Goal: Use online tool/utility: Utilize a website feature to perform a specific function

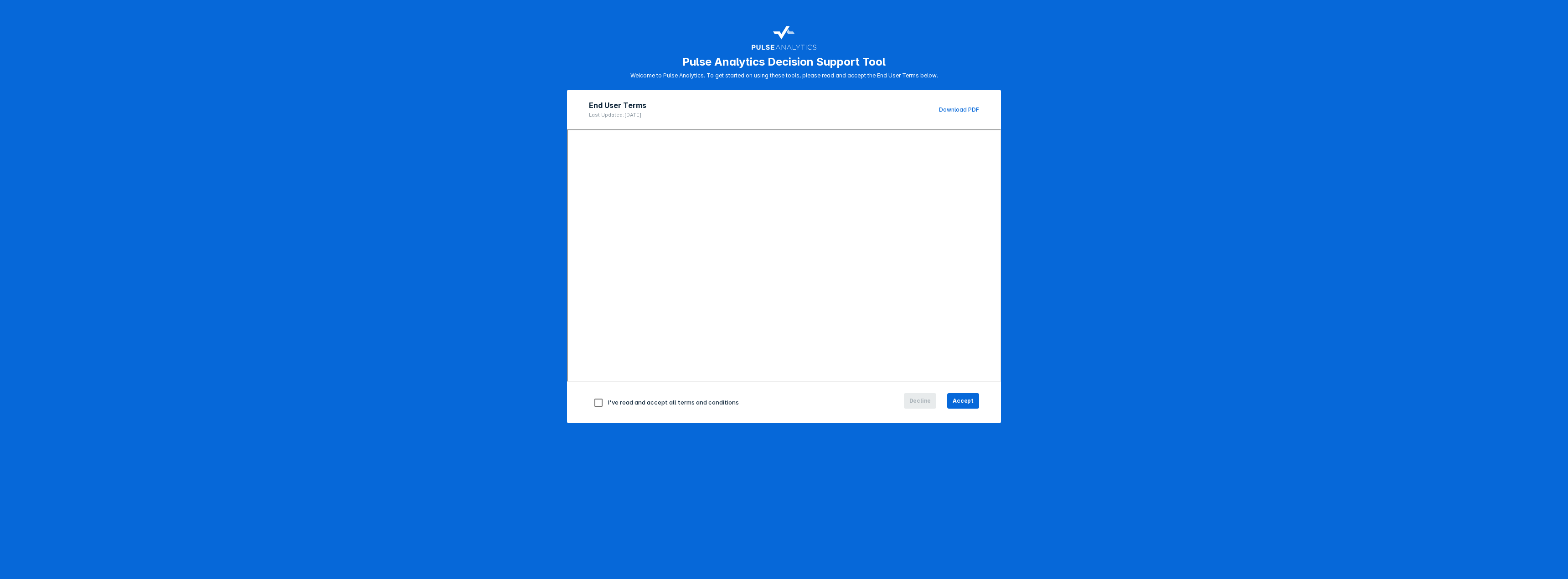
click at [593, 403] on input "checkbox" at bounding box center [598, 402] width 19 height 19
checkbox input "true"
click at [970, 401] on span "Accept" at bounding box center [963, 400] width 21 height 8
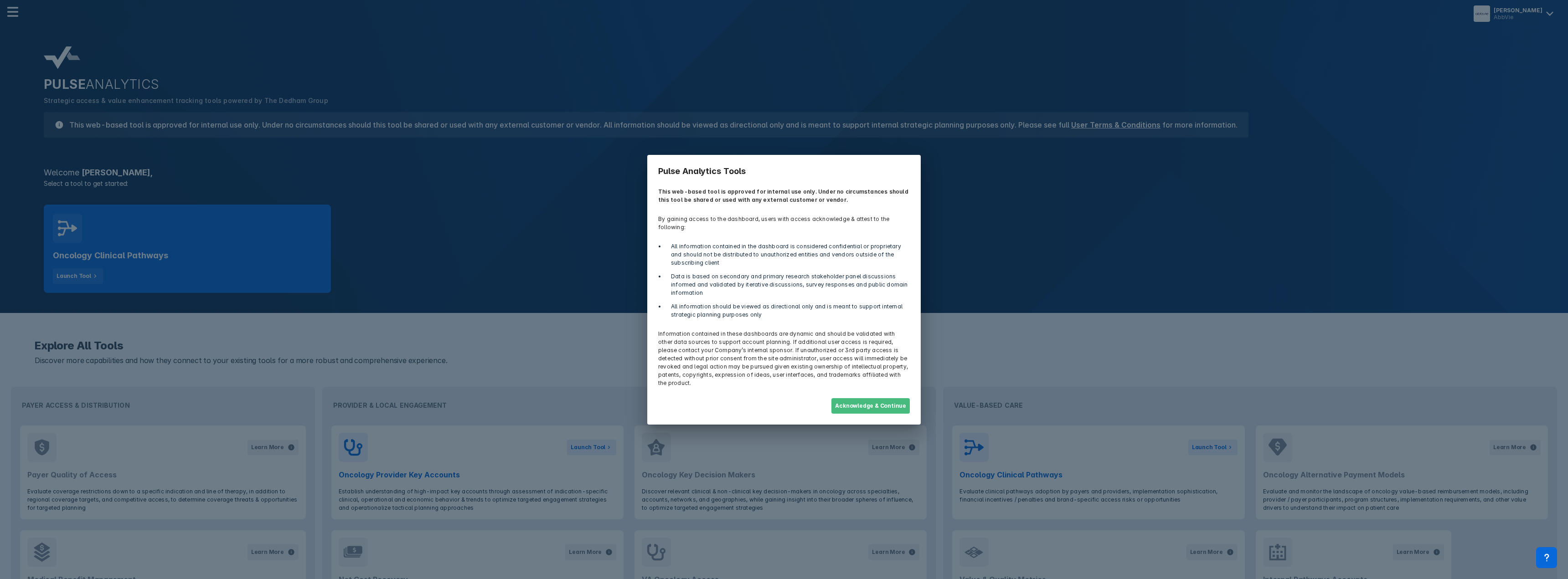
click at [881, 398] on button "Acknowledge & Continue" at bounding box center [870, 405] width 79 height 15
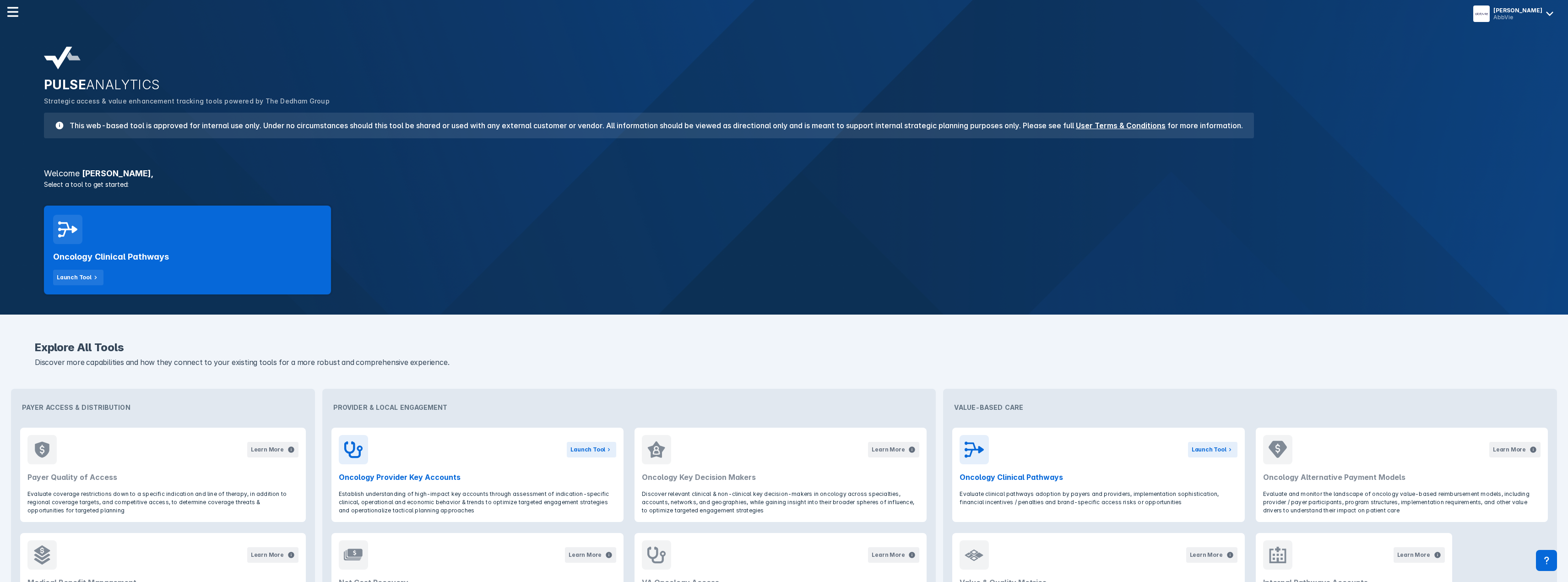
click at [982, 277] on div "Oncology Clinical Pathways Launch Tool" at bounding box center [784, 249] width 1491 height 100
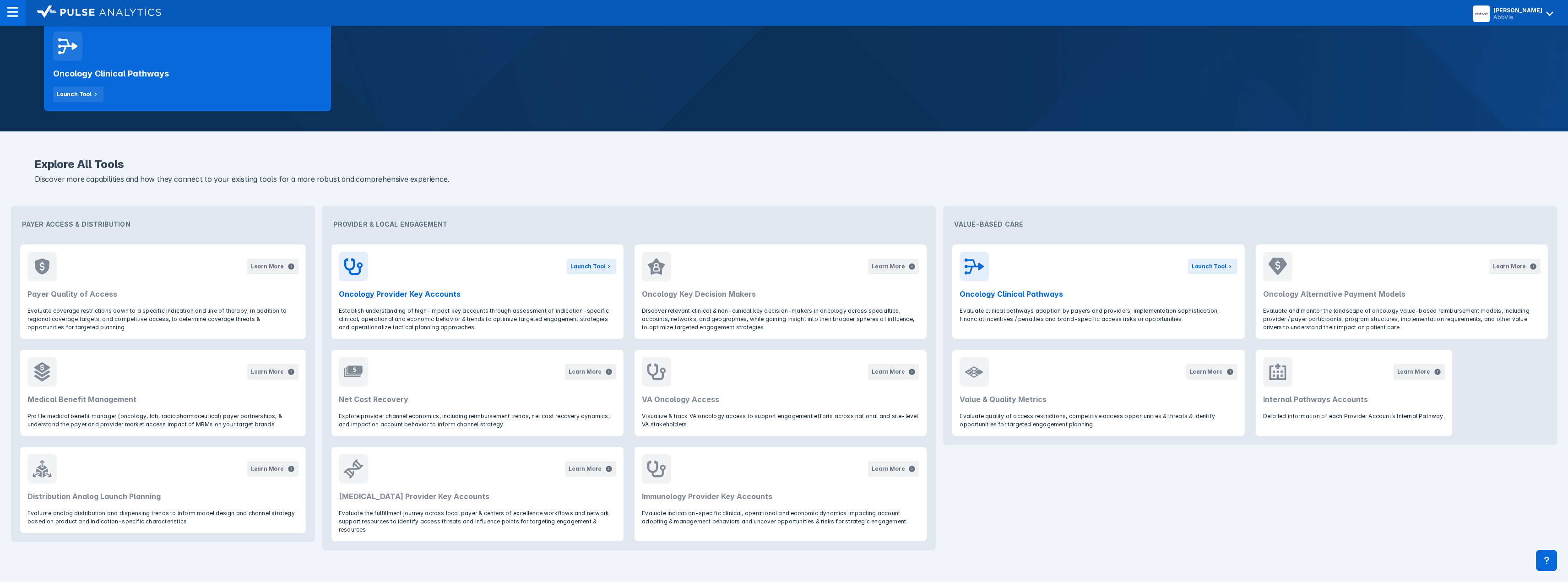
scroll to position [186, 0]
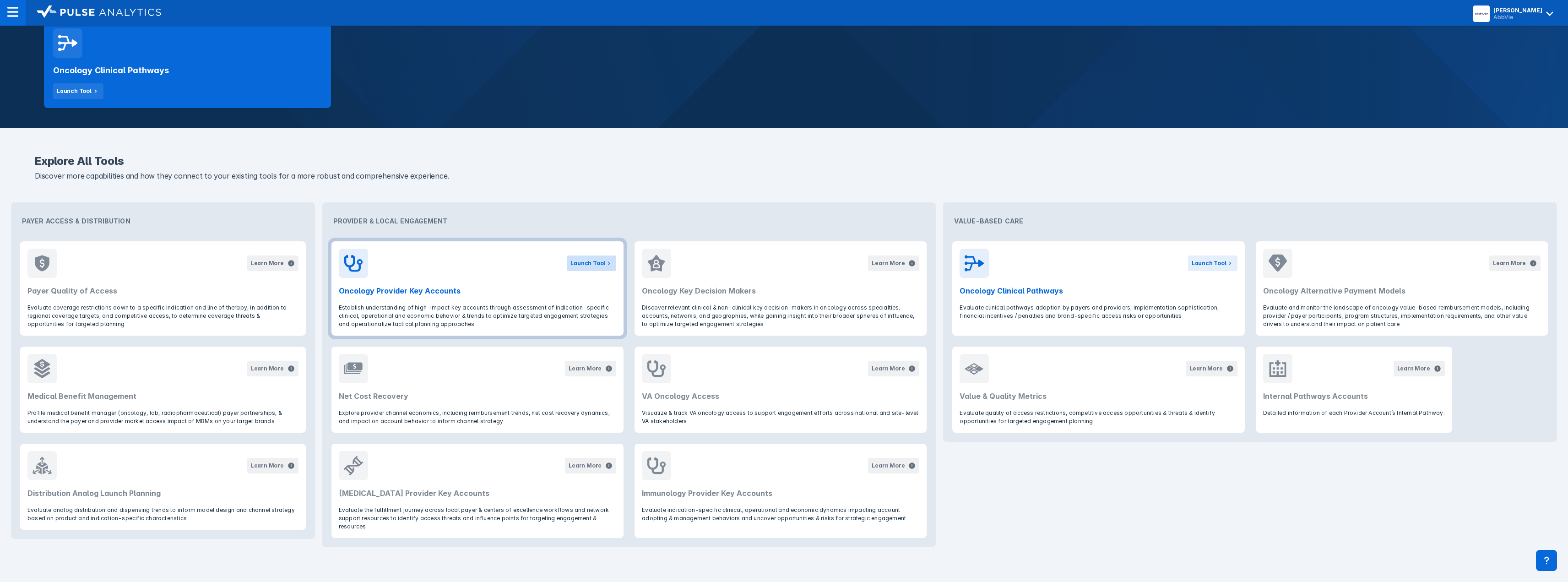
click at [591, 263] on div "Launch Tool" at bounding box center [587, 263] width 35 height 8
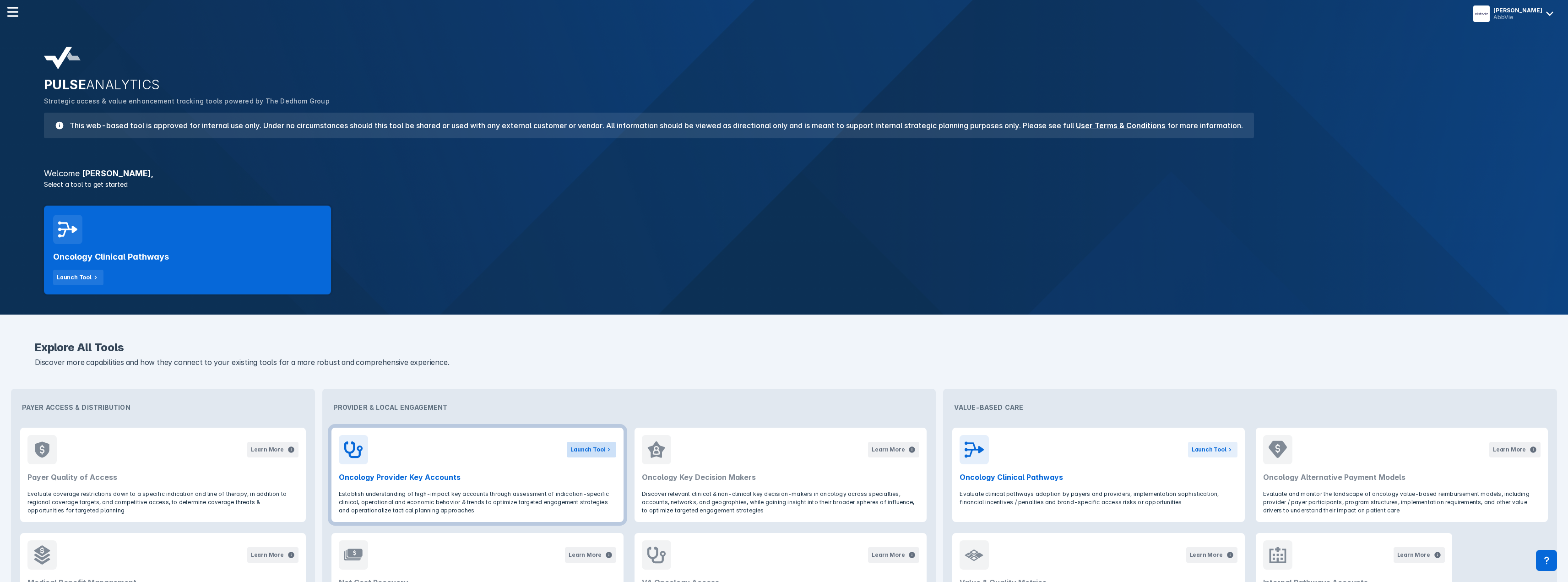
click at [589, 448] on div "Launch Tool" at bounding box center [587, 449] width 35 height 8
click at [425, 477] on h2 "Oncology Provider Key Accounts" at bounding box center [477, 477] width 278 height 11
click at [583, 446] on div "Launch Tool" at bounding box center [587, 449] width 35 height 8
drag, startPoint x: 583, startPoint y: 446, endPoint x: 531, endPoint y: 251, distance: 201.8
click at [531, 251] on div "Oncology Clinical Pathways Launch Tool" at bounding box center [784, 249] width 1491 height 100
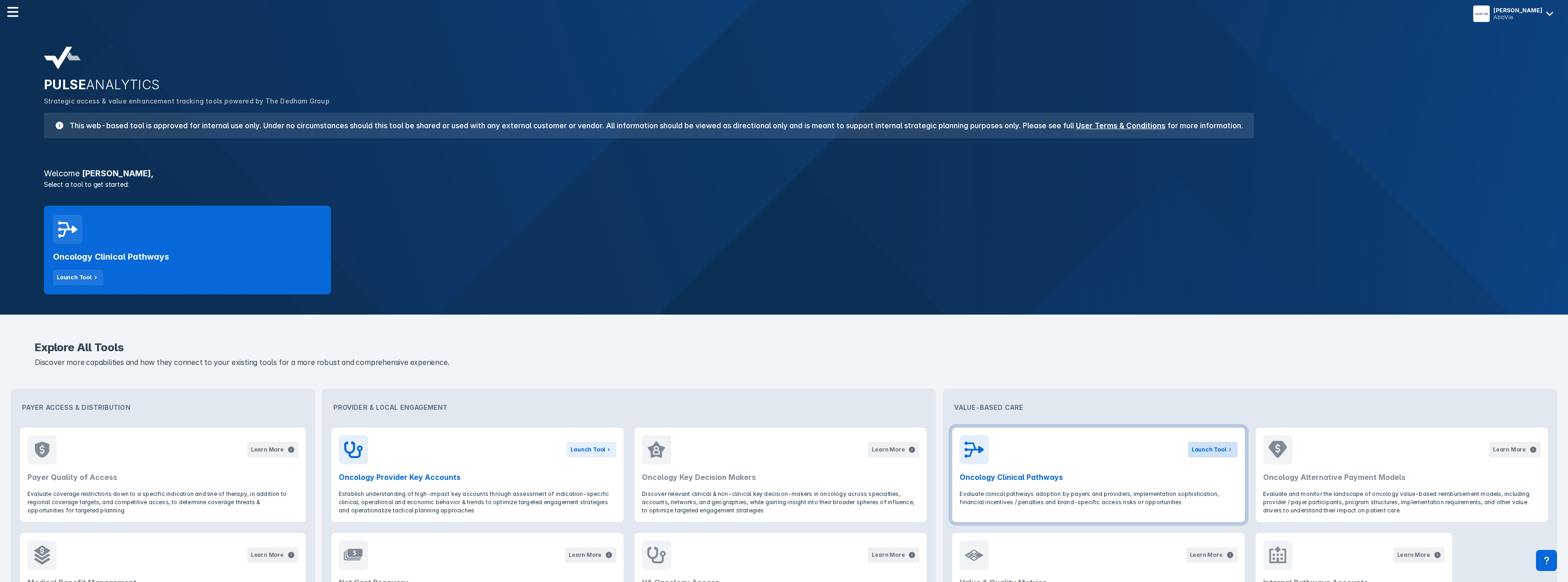
click at [1216, 448] on div "Launch Tool" at bounding box center [1209, 449] width 35 height 8
click at [587, 447] on div "Launch Tool" at bounding box center [587, 449] width 35 height 8
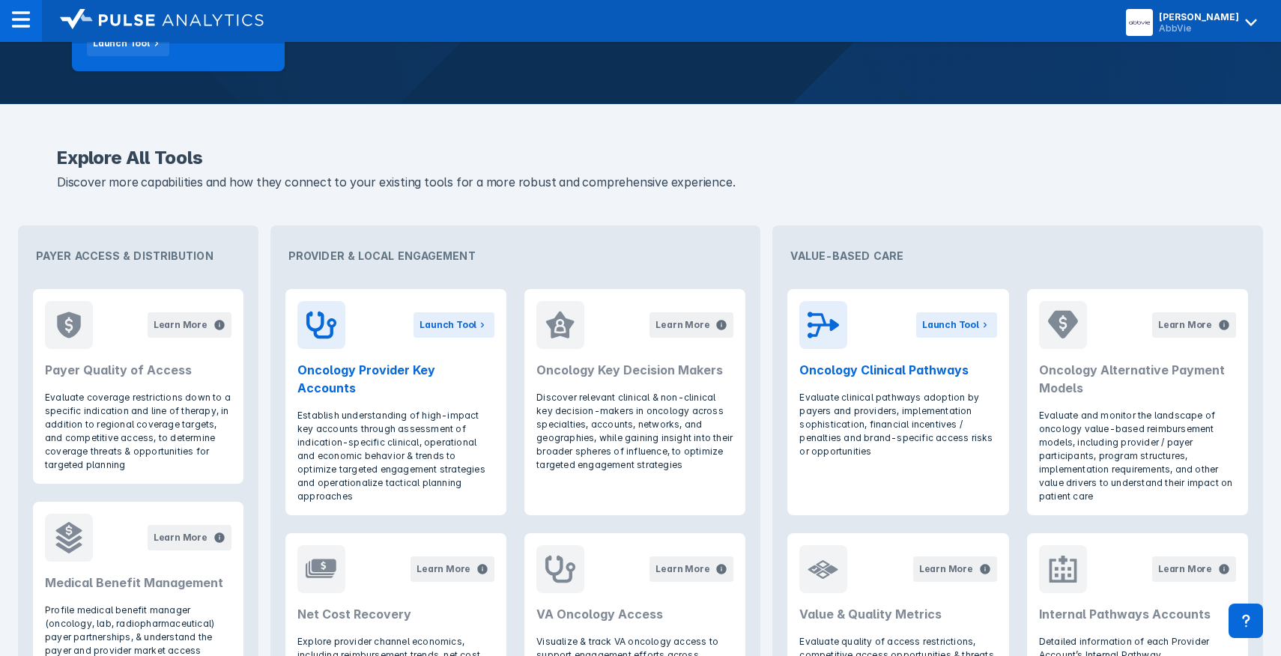
scroll to position [449, 0]
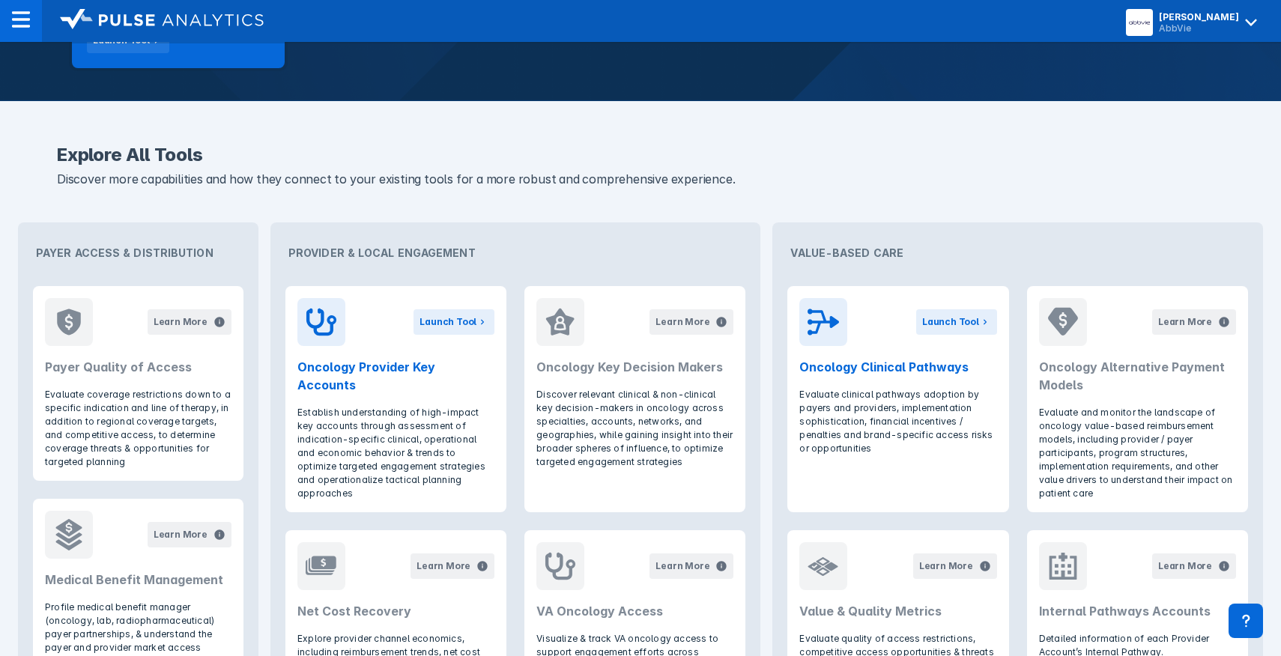
click at [1084, 150] on h2 "Explore All Tools" at bounding box center [640, 155] width 1167 height 18
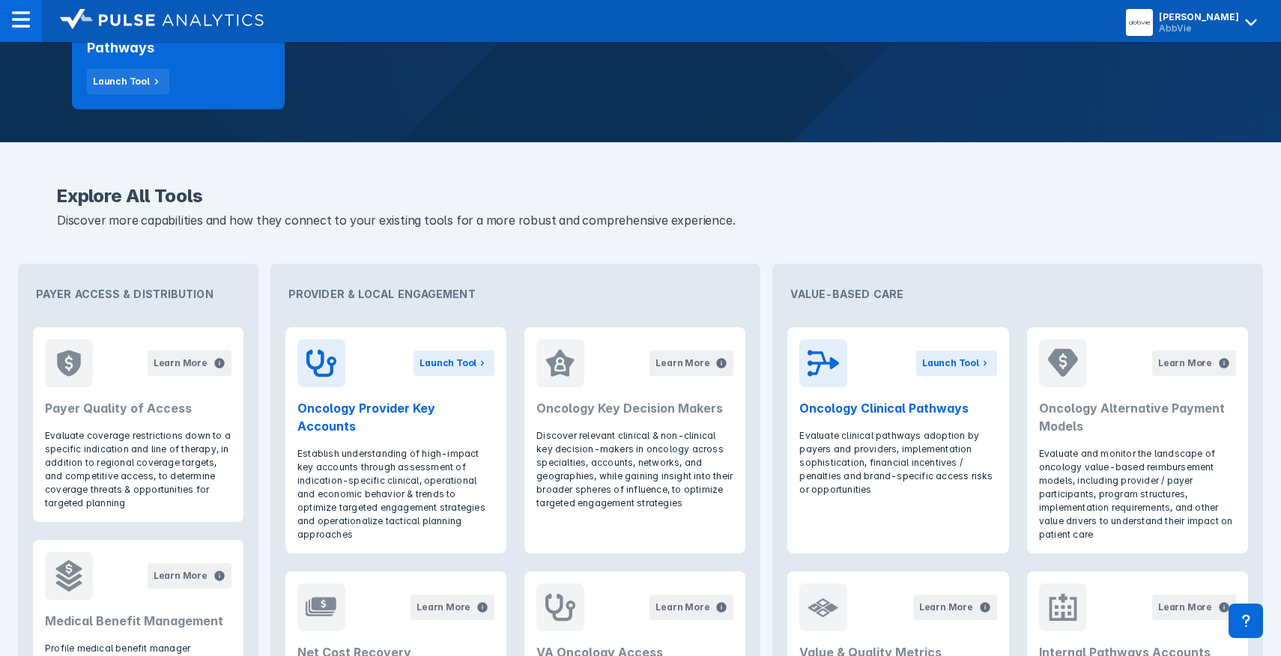
scroll to position [374, 0]
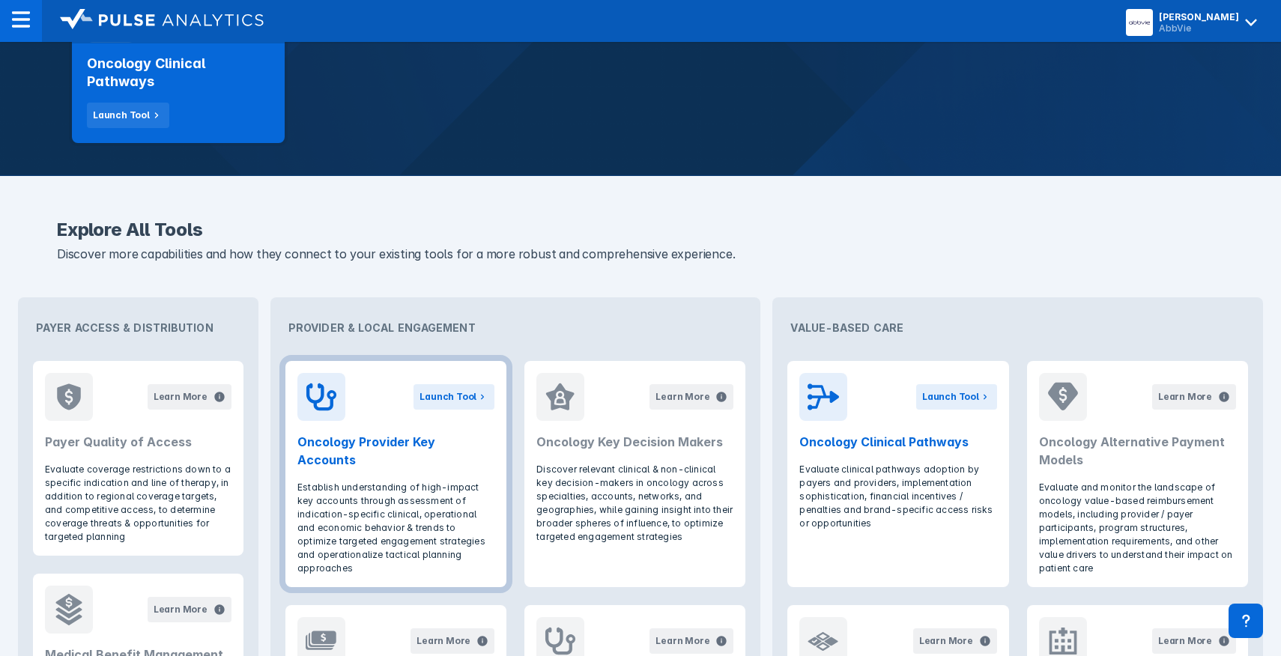
click at [353, 400] on div "Launch Tool" at bounding box center [395, 397] width 197 height 48
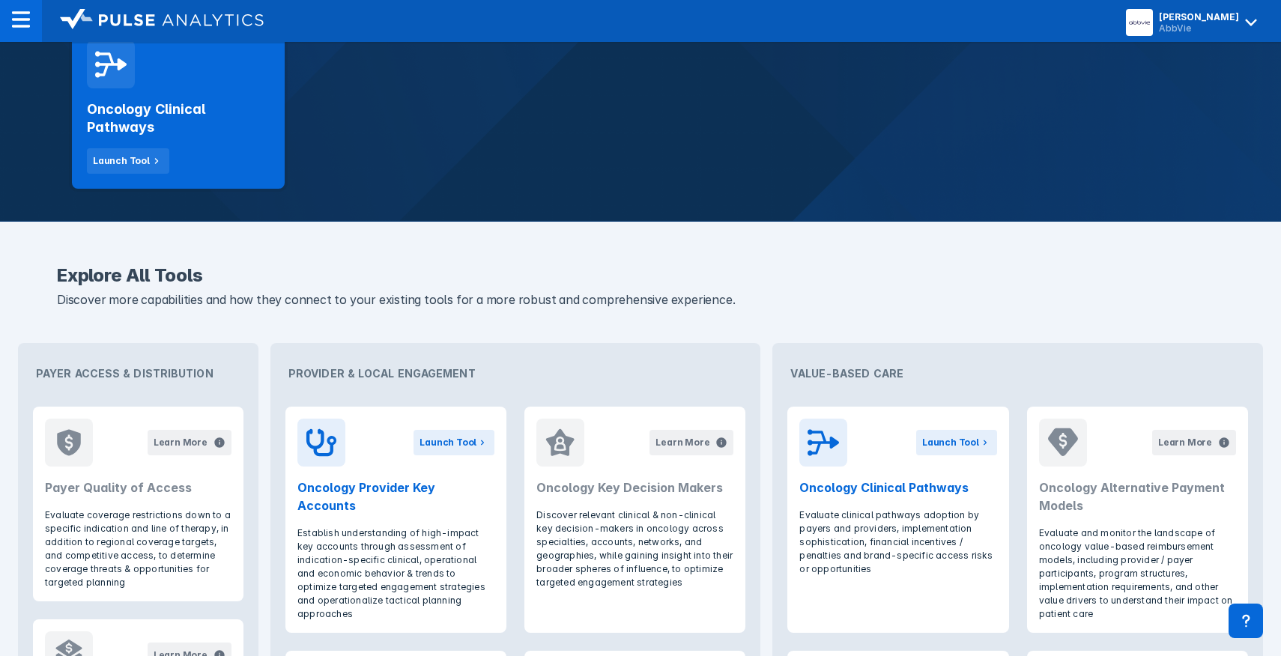
scroll to position [374, 0]
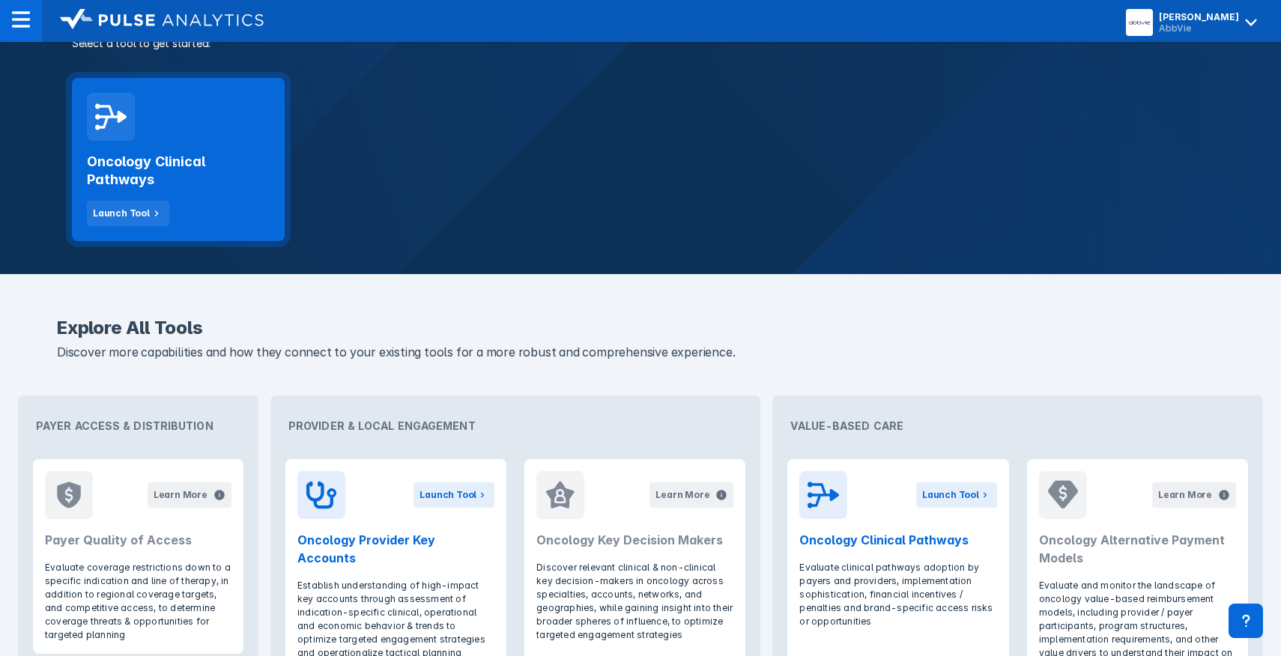
scroll to position [300, 0]
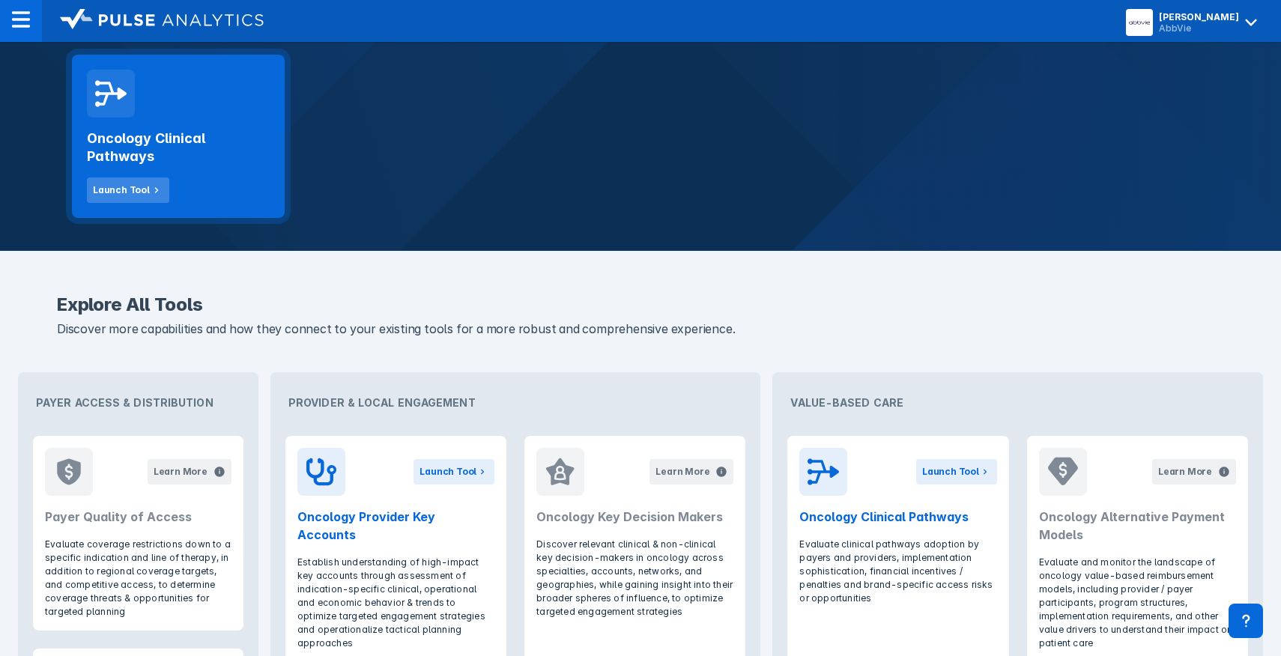
click at [121, 183] on div "Launch Tool" at bounding box center [121, 189] width 57 height 13
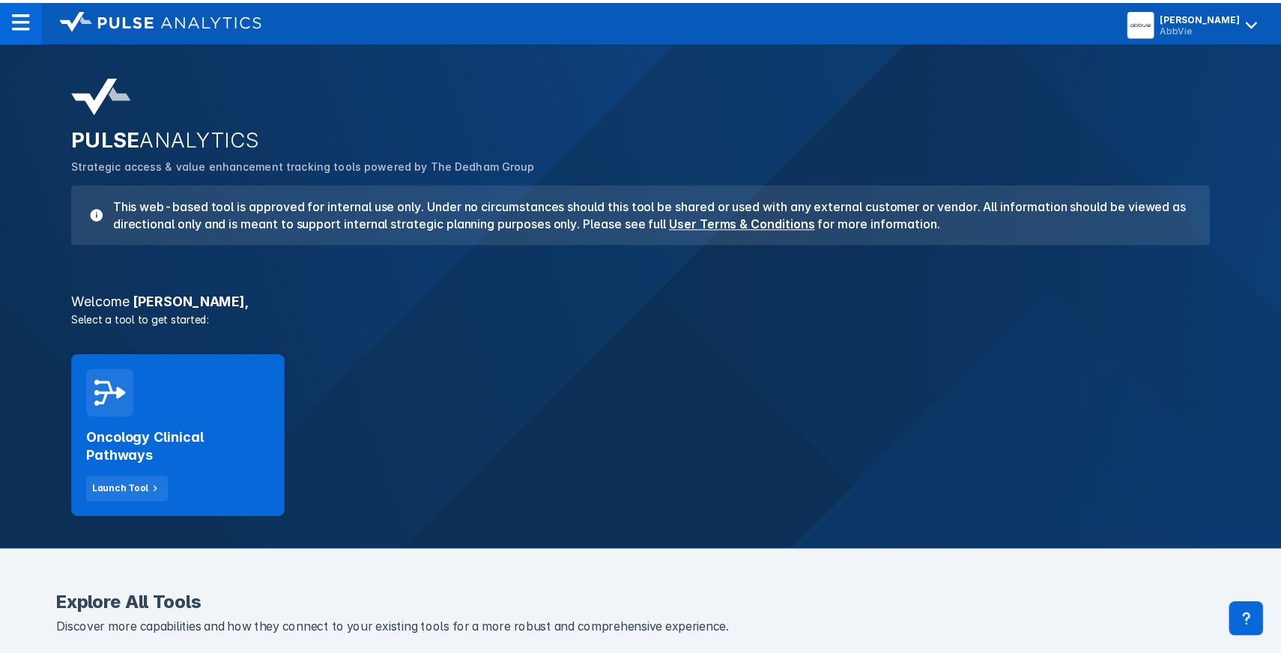
scroll to position [300, 0]
